Goal: Task Accomplishment & Management: Manage account settings

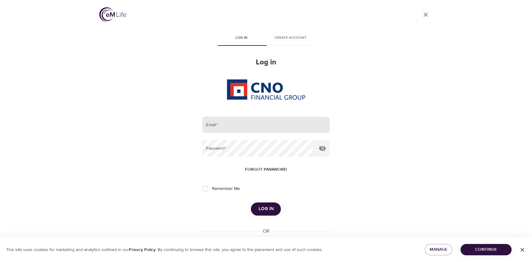
click at [253, 121] on input "email" at bounding box center [265, 125] width 127 height 17
type input "[PERSON_NAME][EMAIL_ADDRESS][PERSON_NAME][DOMAIN_NAME]"
click at [251, 203] on button "Log in" at bounding box center [266, 209] width 30 height 13
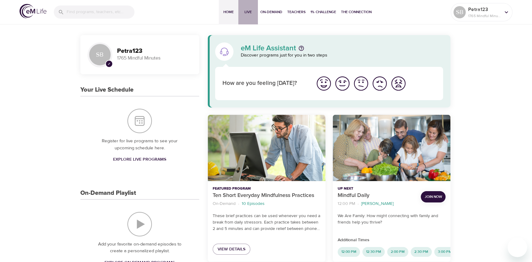
click at [248, 8] on button "Live" at bounding box center [248, 12] width 20 height 24
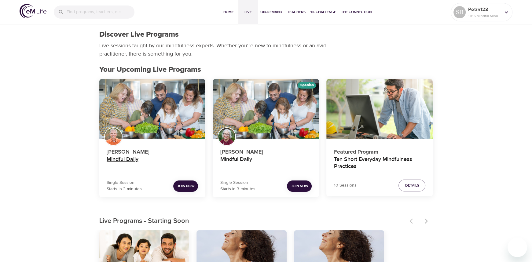
click at [127, 158] on h4 "Mindful Daily" at bounding box center [153, 163] width 92 height 15
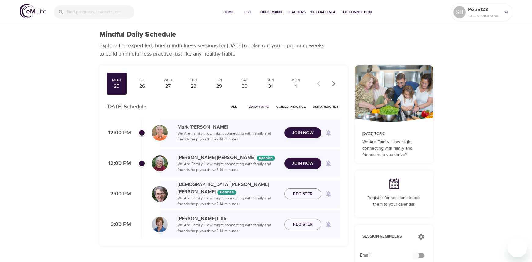
checkbox input "true"
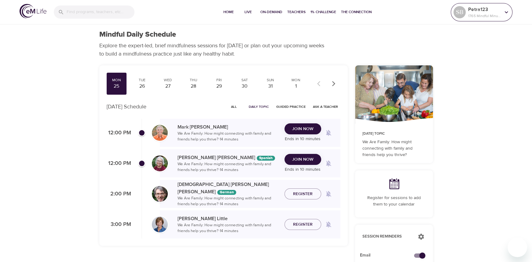
click at [476, 10] on p "Petra123" at bounding box center [484, 9] width 32 height 7
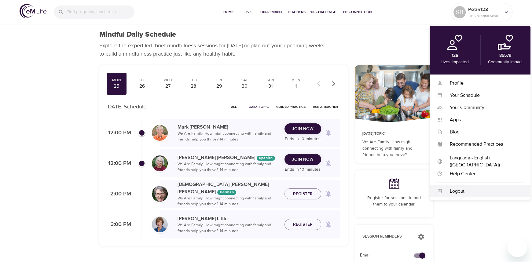
click at [460, 193] on div "Logout" at bounding box center [483, 191] width 81 height 7
